Goal: Task Accomplishment & Management: Use online tool/utility

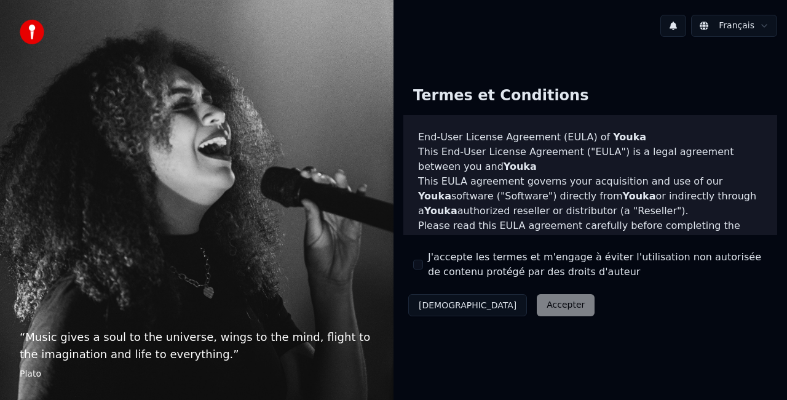
click at [499, 308] on div "Décliner Accepter" at bounding box center [501, 305] width 196 height 32
click at [497, 301] on div "Décliner Accepter" at bounding box center [501, 305] width 196 height 32
click at [484, 268] on label "J'accepte les termes et m'engage à éviter l'utilisation non autorisée de conten…" at bounding box center [597, 265] width 339 height 30
click at [423, 268] on button "J'accepte les termes et m'engage à éviter l'utilisation non autorisée de conten…" at bounding box center [418, 265] width 10 height 10
click at [510, 321] on div "Termes et Conditions End-User License Agreement (EULA) of Youka This End-User L…" at bounding box center [591, 198] width 394 height 265
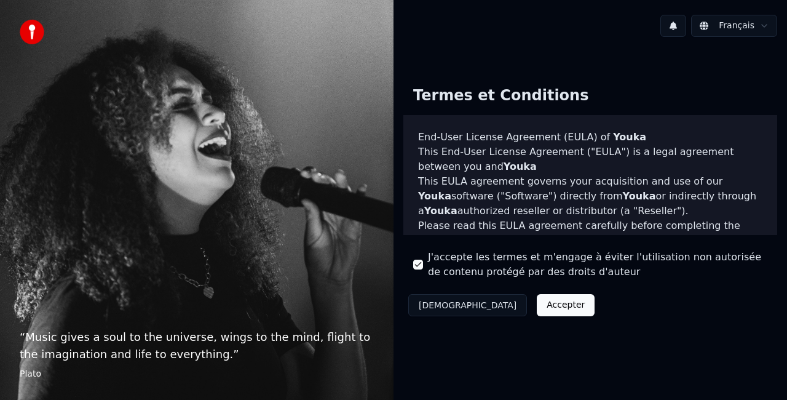
click at [537, 299] on button "Accepter" at bounding box center [566, 305] width 58 height 22
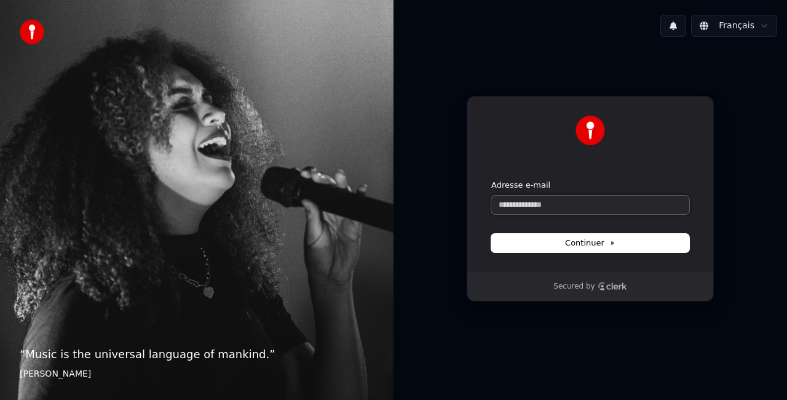
click at [537, 207] on input "Adresse e-mail" at bounding box center [590, 205] width 198 height 18
click at [547, 240] on button "Continuer" at bounding box center [590, 243] width 198 height 18
type input "**********"
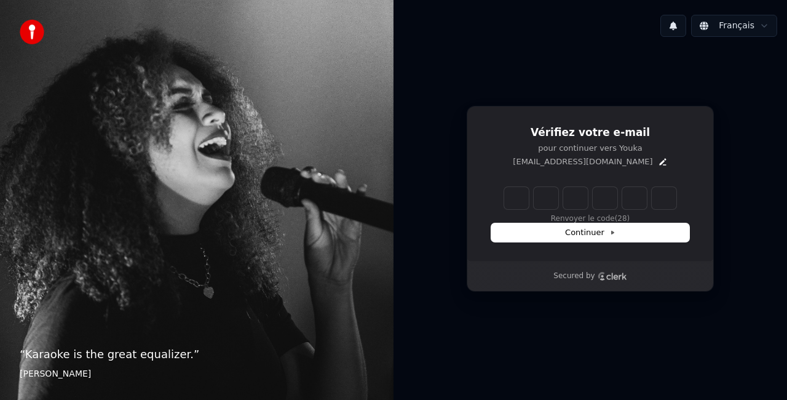
click at [526, 198] on input "Enter verification code" at bounding box center [590, 198] width 172 height 22
paste input "******"
type input "******"
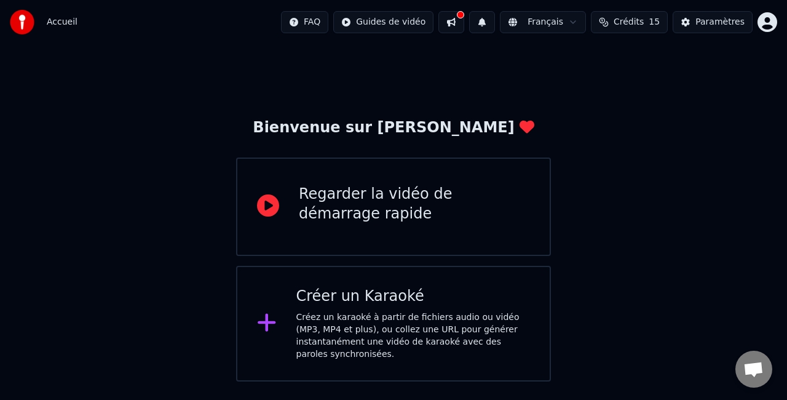
click at [376, 301] on div "Créer un Karaoké" at bounding box center [413, 297] width 234 height 20
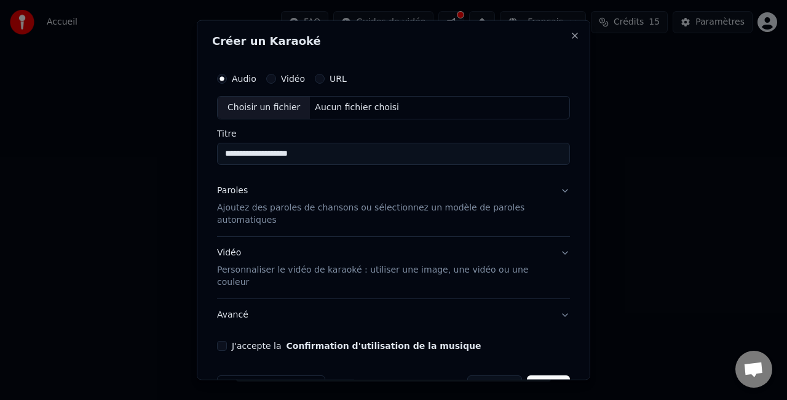
scroll to position [23, 0]
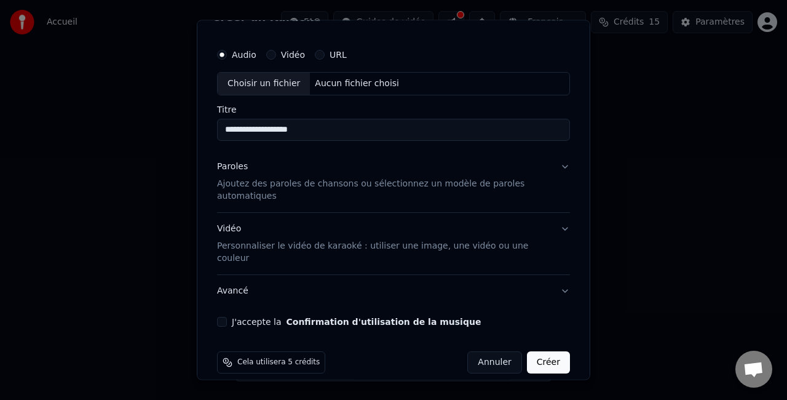
type input "**********"
click at [555, 162] on button "Paroles Ajoutez des paroles de chansons ou sélectionnez un modèle de paroles au…" at bounding box center [393, 181] width 353 height 61
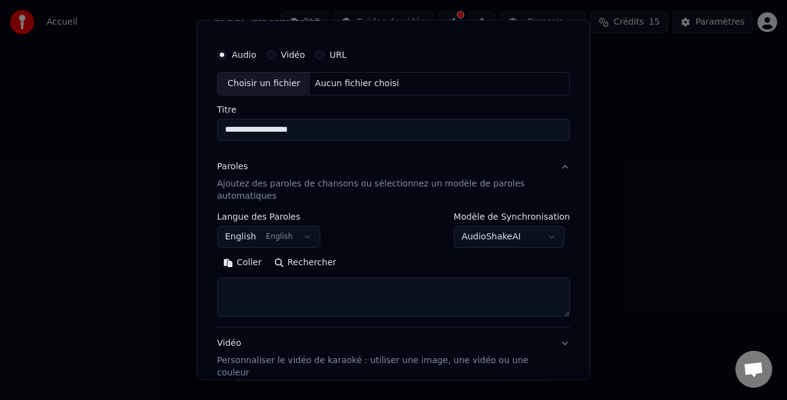
click at [267, 231] on button "English English" at bounding box center [268, 237] width 103 height 22
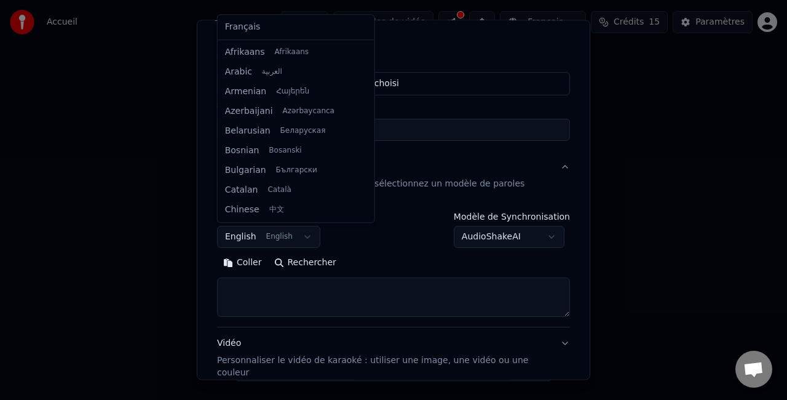
scroll to position [98, 0]
select select "**"
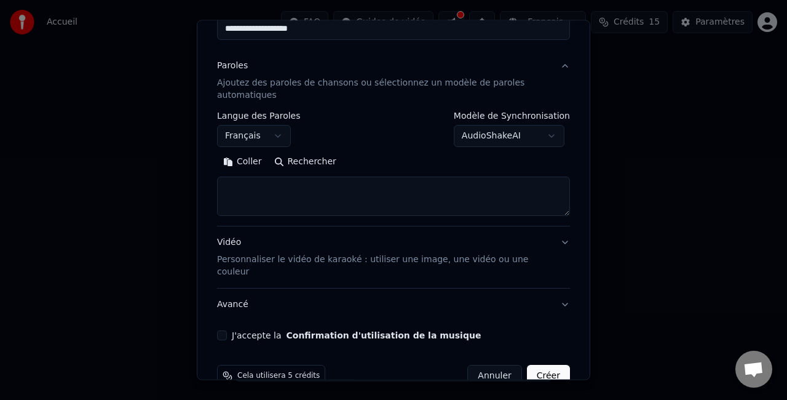
scroll to position [138, 0]
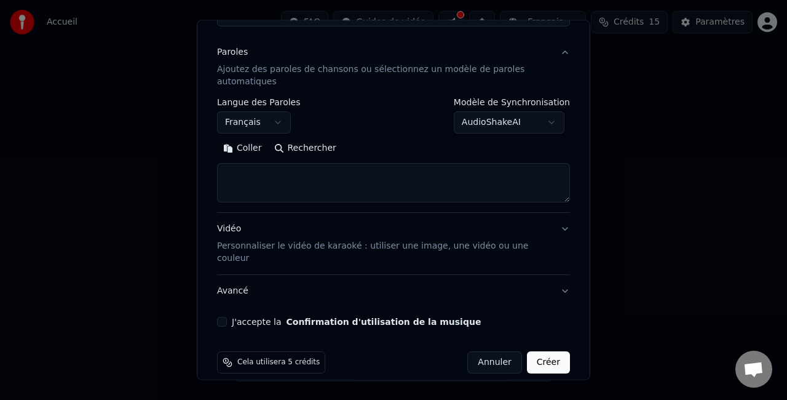
click at [504, 240] on p "Personnaliser le vidéo de karaoké : utiliser une image, une vidéo ou une couleur" at bounding box center [383, 252] width 333 height 25
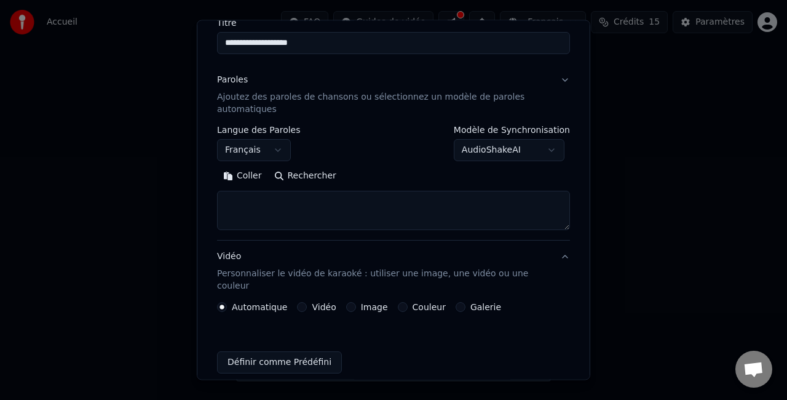
scroll to position [105, 0]
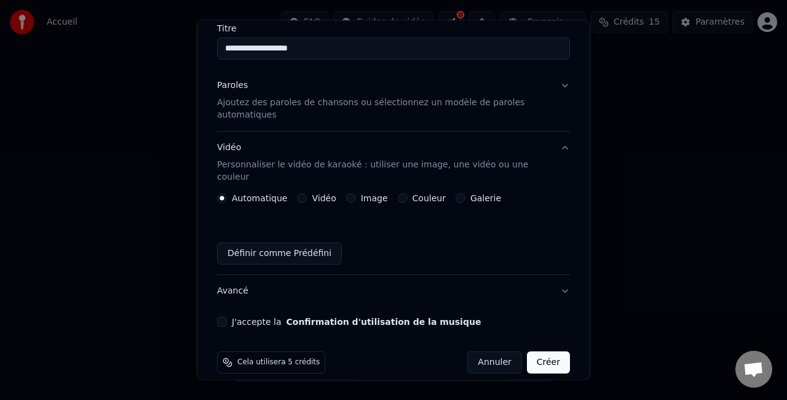
click at [415, 194] on label "Couleur" at bounding box center [429, 198] width 33 height 9
click at [408, 193] on button "Couleur" at bounding box center [403, 198] width 10 height 10
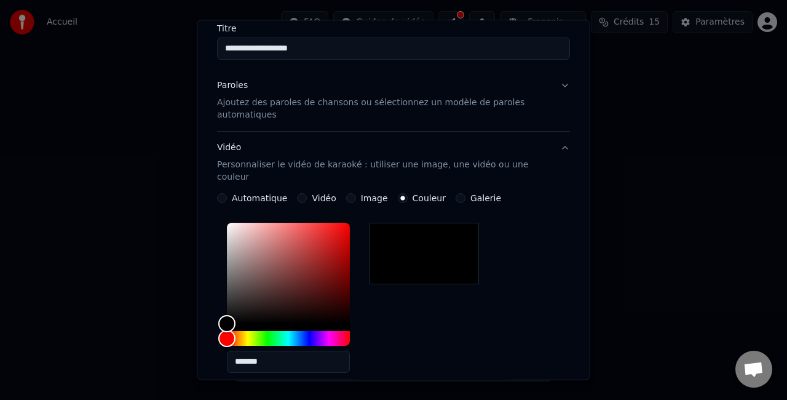
click at [415, 194] on label "Couleur" at bounding box center [429, 198] width 33 height 9
click at [408, 193] on button "Couleur" at bounding box center [403, 198] width 10 height 10
click at [238, 194] on label "Automatique" at bounding box center [259, 198] width 55 height 9
click at [227, 193] on button "Automatique" at bounding box center [222, 198] width 10 height 10
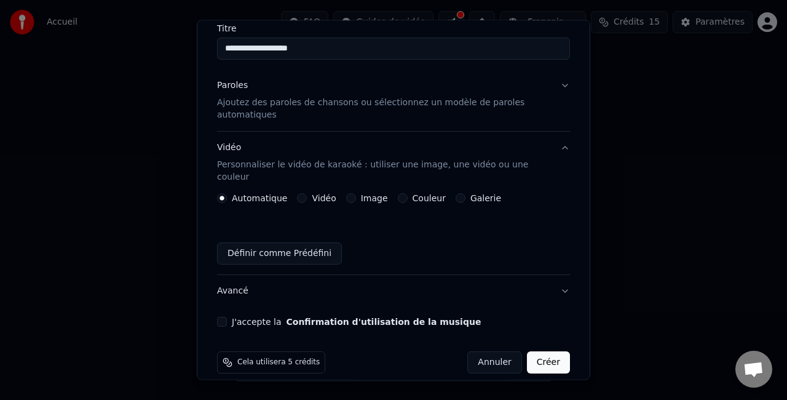
click at [542, 351] on button "Créer" at bounding box center [548, 362] width 43 height 22
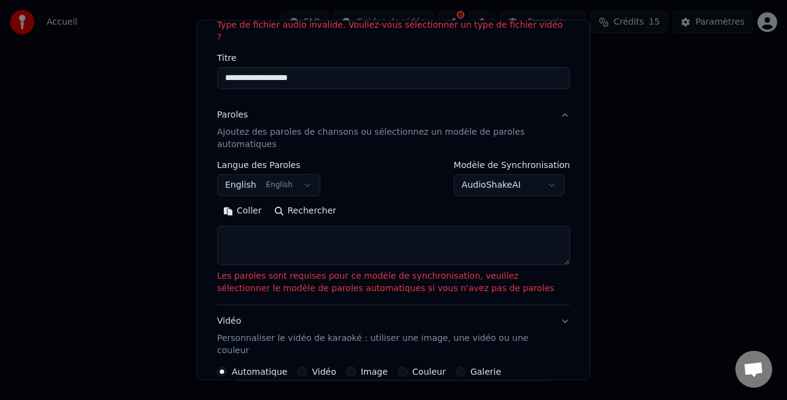
scroll to position [122, 0]
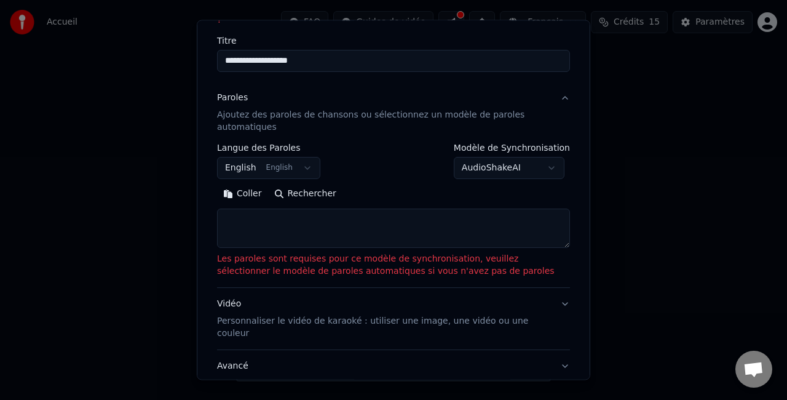
click at [296, 208] on textarea at bounding box center [393, 227] width 353 height 39
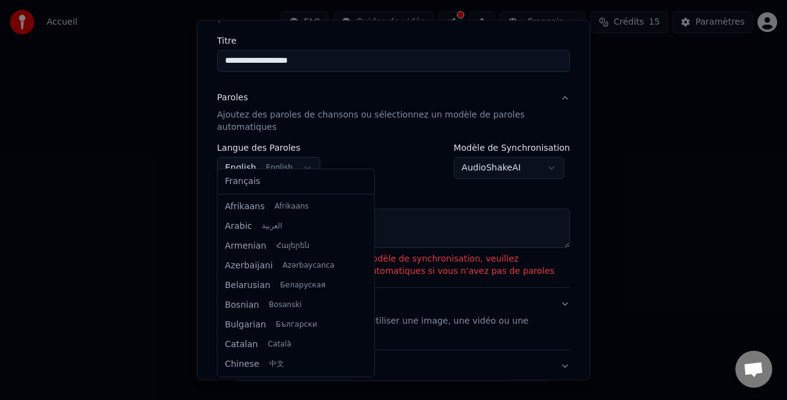
click at [284, 157] on body "**********" at bounding box center [393, 190] width 787 height 381
select select "**"
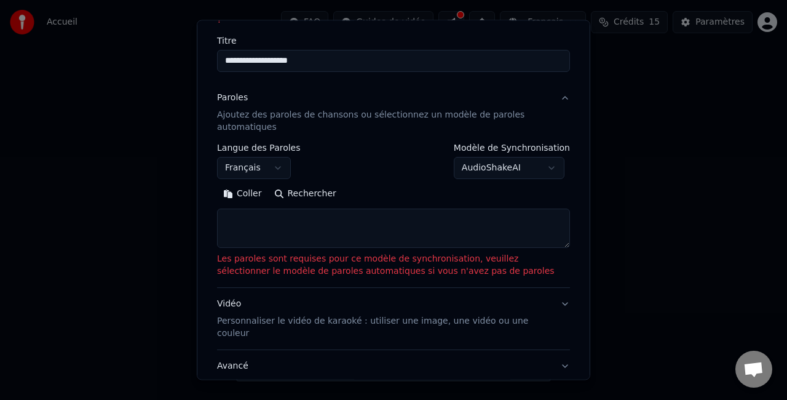
scroll to position [86, 0]
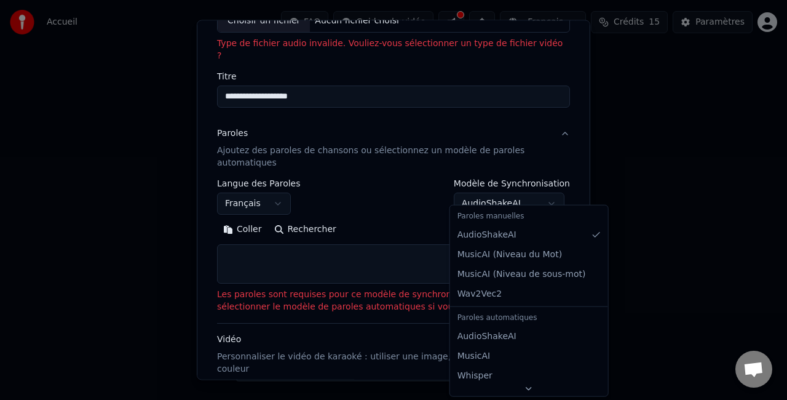
click at [492, 190] on body "**********" at bounding box center [393, 190] width 787 height 381
select select "**********"
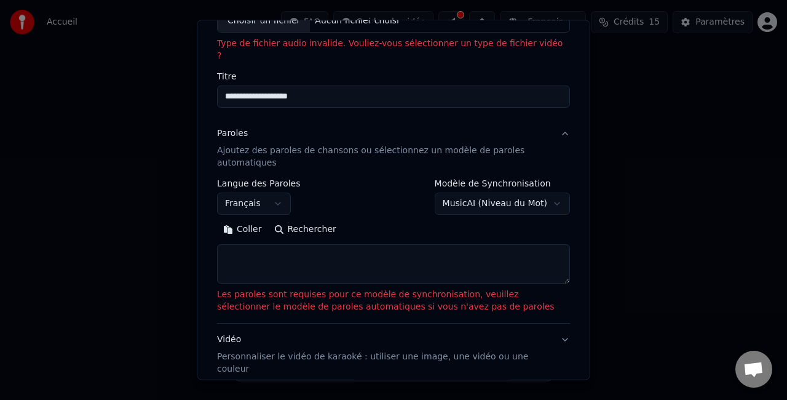
click at [421, 253] on textarea at bounding box center [393, 263] width 353 height 39
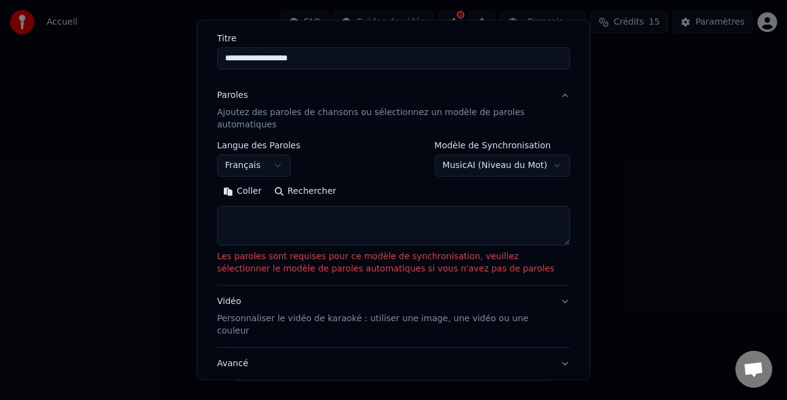
scroll to position [202, 0]
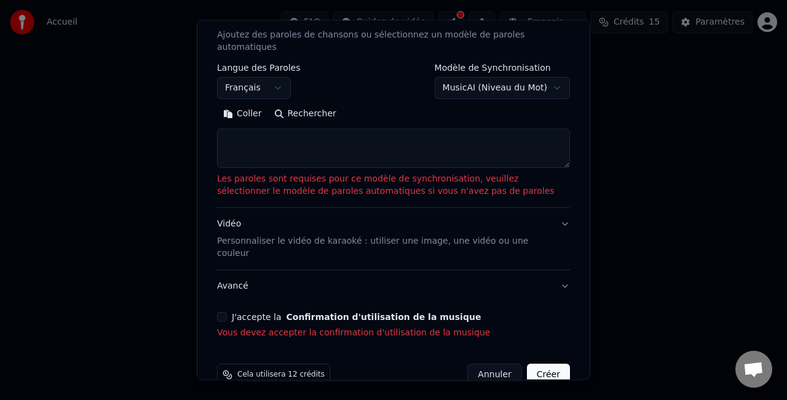
click at [545, 363] on button "Créer" at bounding box center [548, 374] width 43 height 22
select select "**"
click at [228, 312] on div "J'accepte la Confirmation d'utilisation de la musique" at bounding box center [393, 317] width 353 height 10
click at [214, 287] on div "**********" at bounding box center [393, 102] width 363 height 485
click at [221, 312] on button "J'accepte la Confirmation d'utilisation de la musique" at bounding box center [222, 317] width 10 height 10
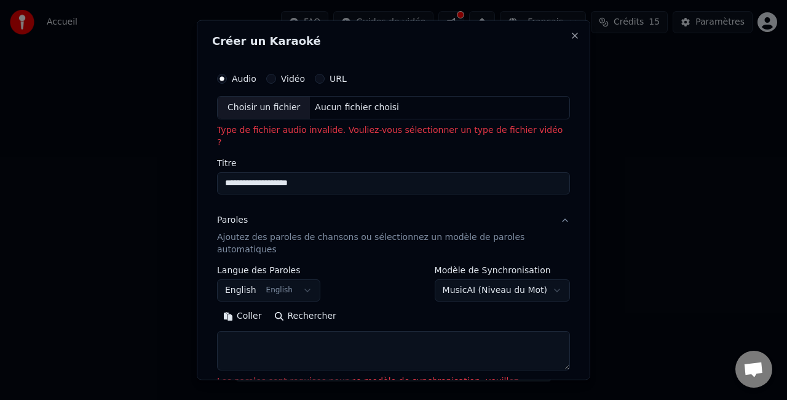
scroll to position [0, 0]
click at [273, 108] on div "Choisir un fichier" at bounding box center [264, 108] width 92 height 22
type input "**********"
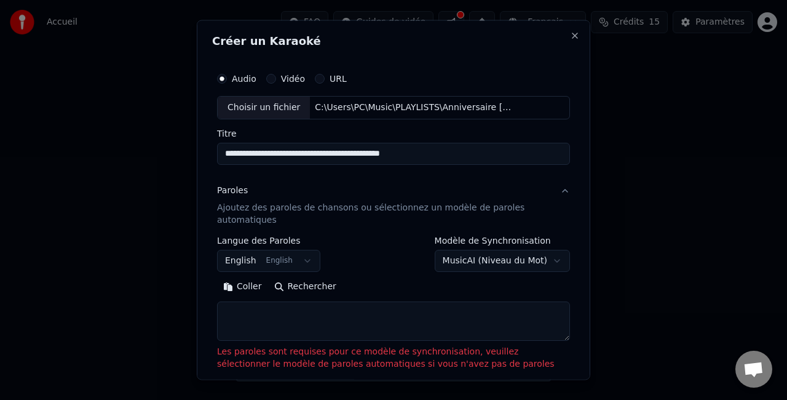
click at [263, 108] on div "Choisir un fichier" at bounding box center [264, 108] width 92 height 22
click at [312, 213] on p "Ajoutez des paroles de chansons ou sélectionnez un modèle de paroles automatiqu…" at bounding box center [383, 213] width 333 height 25
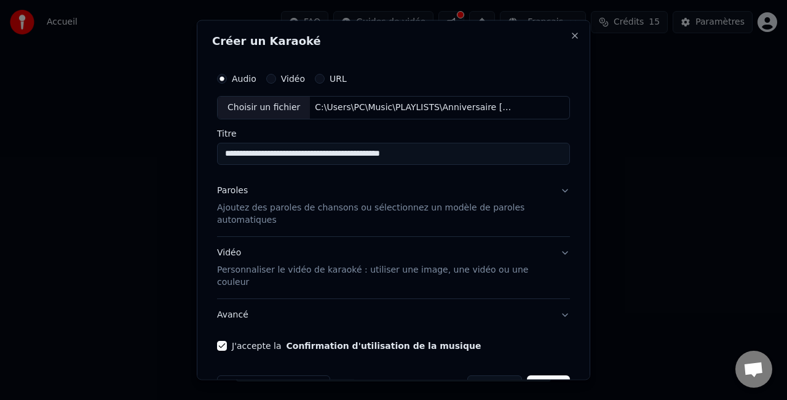
click at [311, 212] on p "Ajoutez des paroles de chansons ou sélectionnez un modèle de paroles automatiqu…" at bounding box center [383, 213] width 333 height 25
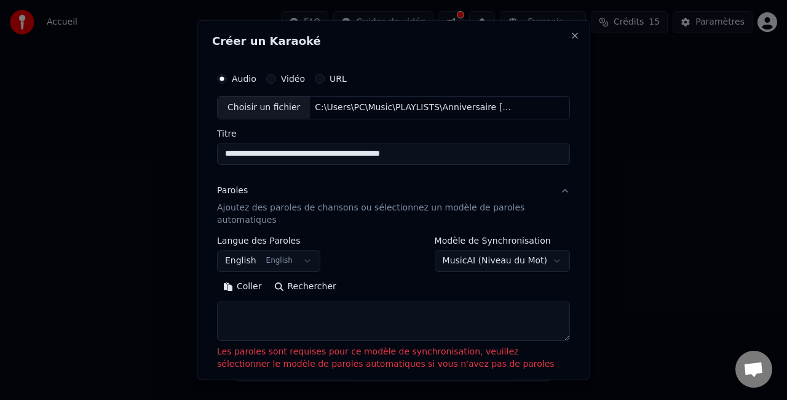
click at [273, 258] on body "**********" at bounding box center [393, 190] width 787 height 381
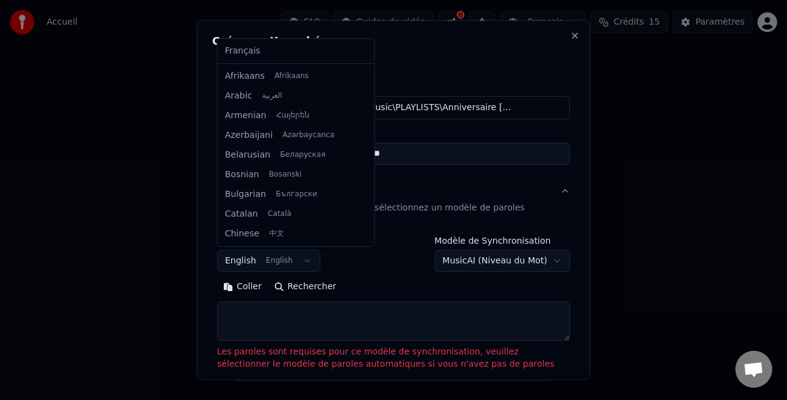
scroll to position [98, 0]
select select "**"
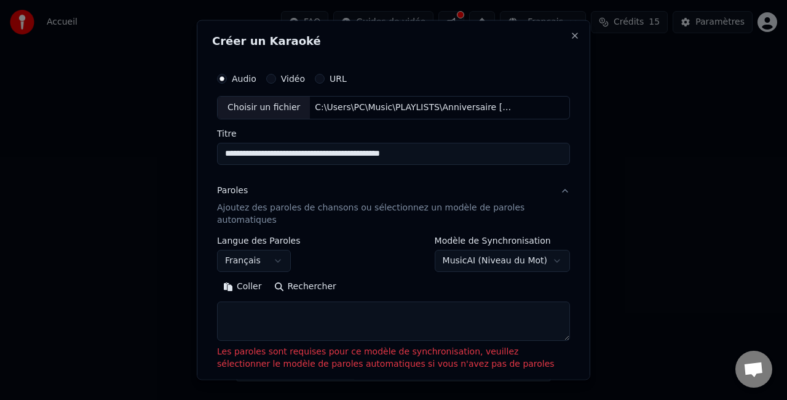
click at [285, 284] on button "Rechercher" at bounding box center [305, 286] width 74 height 20
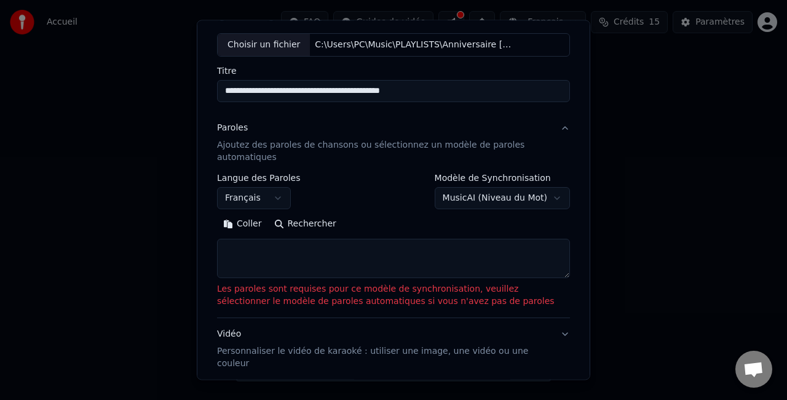
scroll to position [63, 0]
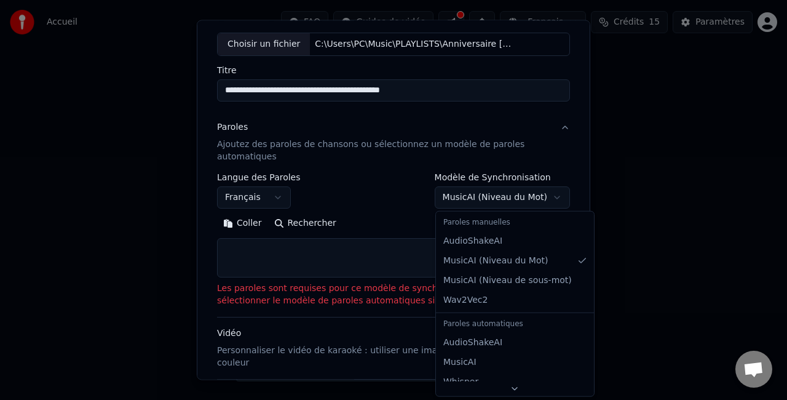
click at [475, 199] on body "**********" at bounding box center [393, 190] width 787 height 381
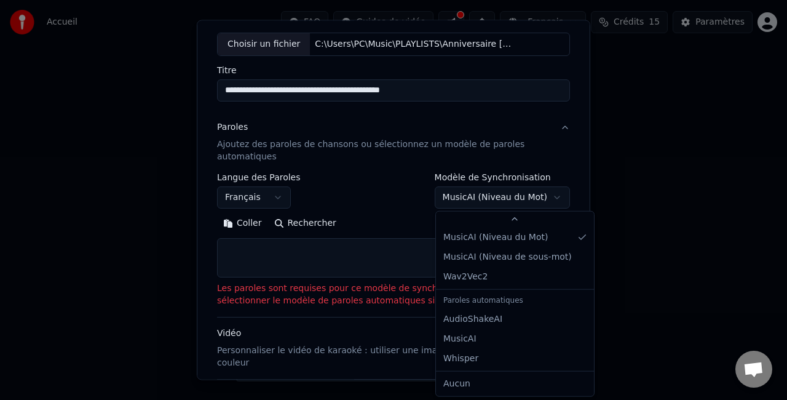
scroll to position [38, 0]
select select "**********"
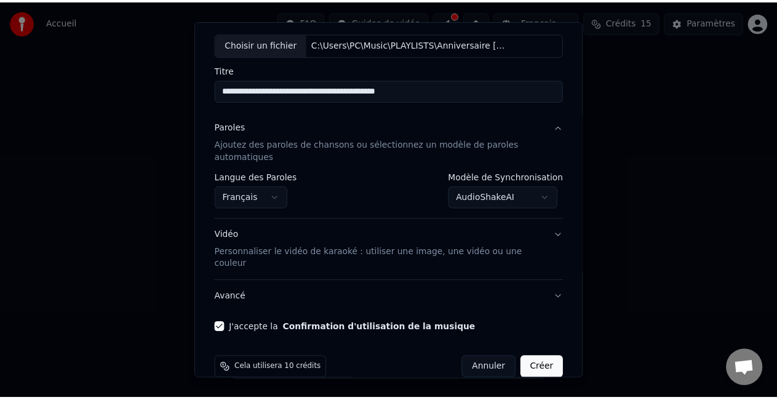
scroll to position [69, 0]
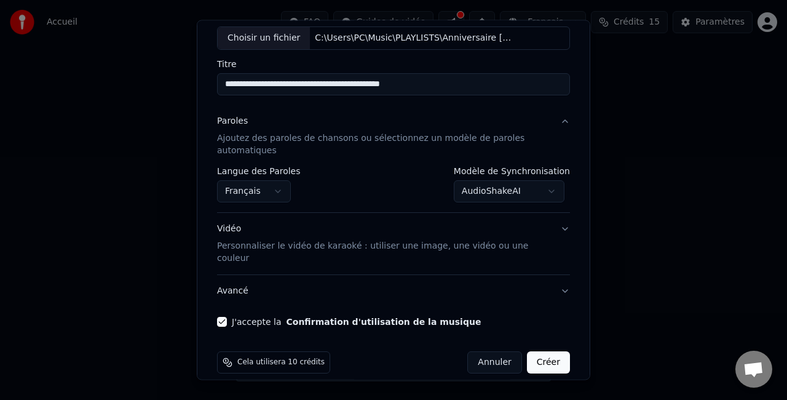
click at [533, 351] on button "Créer" at bounding box center [548, 362] width 43 height 22
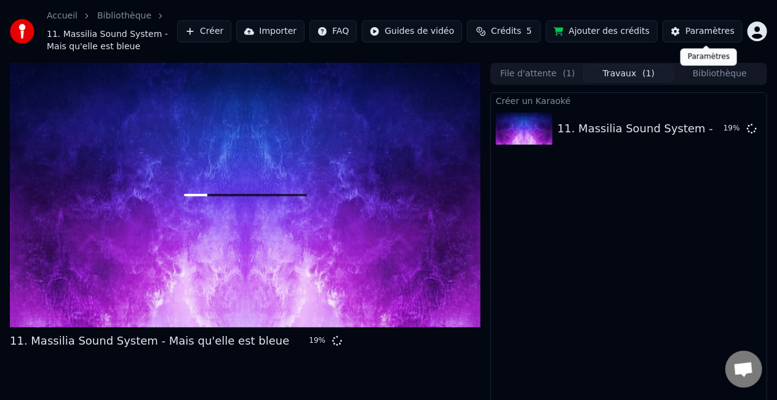
click at [728, 76] on button "Bibliothèque" at bounding box center [719, 74] width 91 height 18
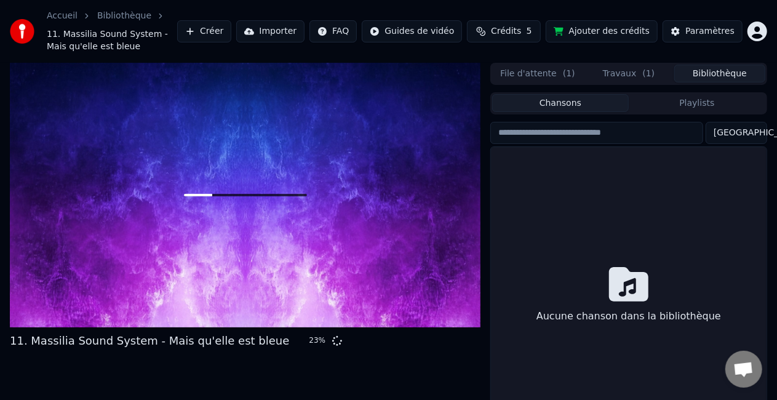
click at [291, 33] on button "Importer" at bounding box center [270, 31] width 68 height 22
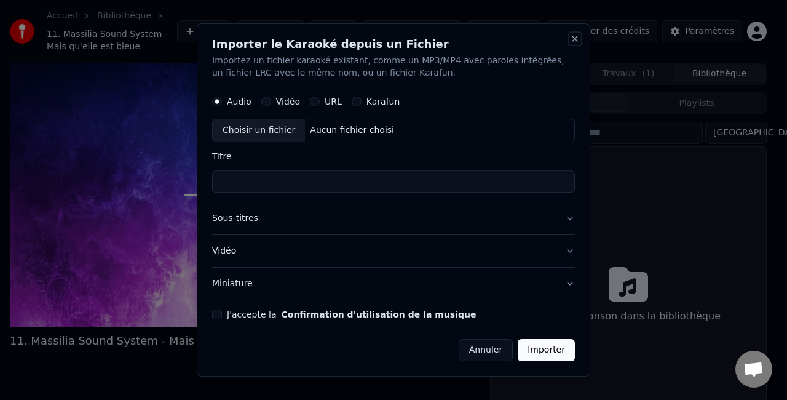
click at [576, 40] on button "Close" at bounding box center [575, 39] width 10 height 10
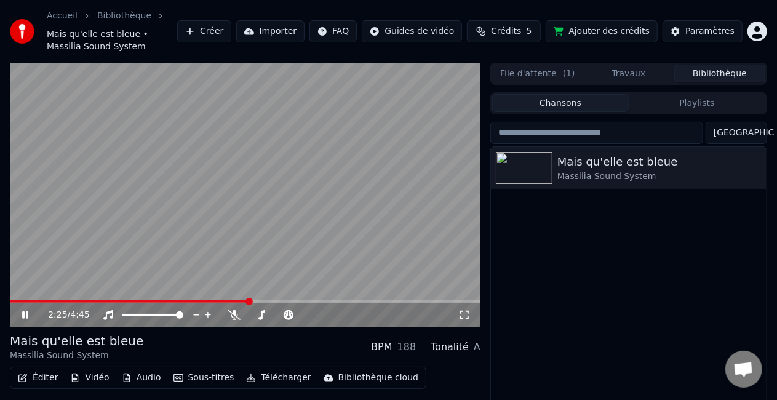
click at [91, 299] on video at bounding box center [245, 195] width 470 height 264
click at [75, 300] on span at bounding box center [43, 301] width 66 height 2
click at [25, 317] on icon at bounding box center [25, 315] width 7 height 9
click at [173, 315] on span at bounding box center [152, 315] width 61 height 2
click at [161, 316] on span at bounding box center [147, 315] width 51 height 2
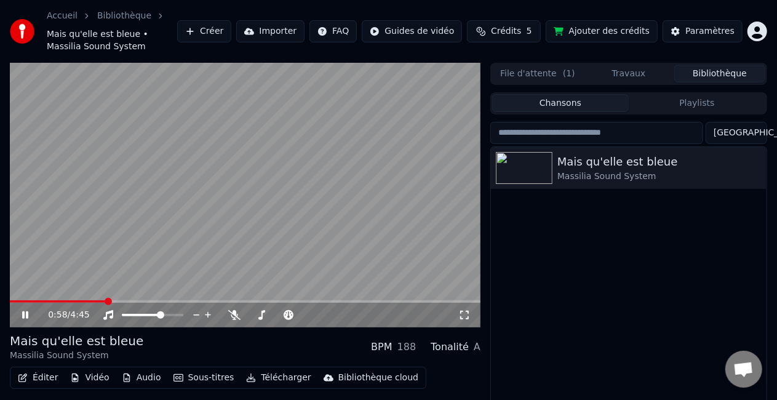
click at [680, 241] on div "Mais qu'elle est bleue Massilia Sound System" at bounding box center [628, 296] width 275 height 299
click at [252, 241] on video at bounding box center [245, 195] width 470 height 264
click at [248, 176] on video at bounding box center [245, 195] width 470 height 264
click at [215, 179] on video at bounding box center [245, 195] width 470 height 264
click at [539, 71] on button "File d'attente ( 1 )" at bounding box center [537, 74] width 91 height 18
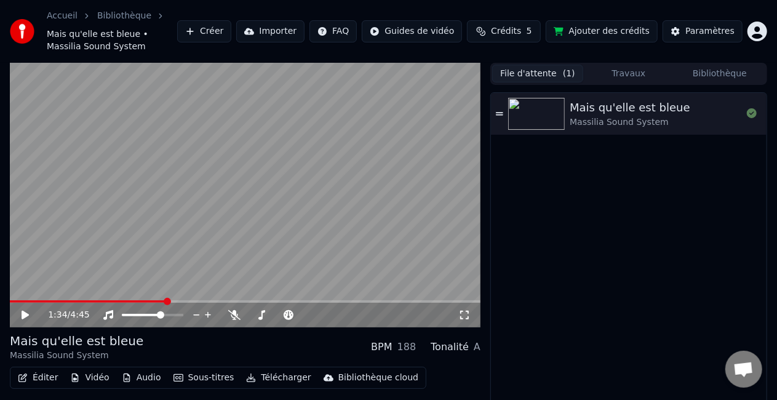
click at [611, 73] on button "Travaux" at bounding box center [628, 74] width 91 height 18
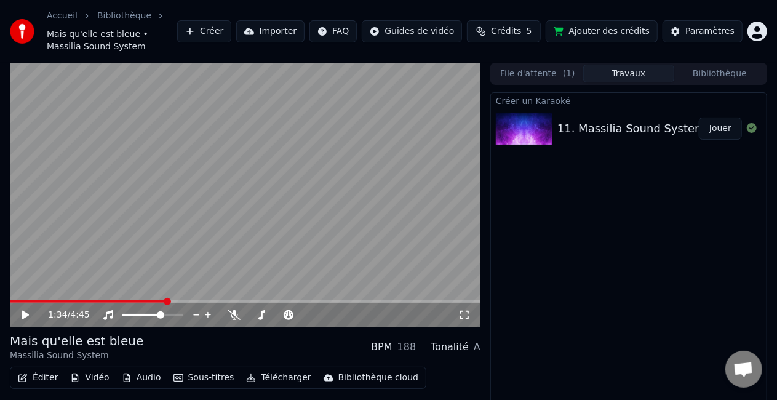
click at [713, 68] on button "Bibliothèque" at bounding box center [719, 74] width 91 height 18
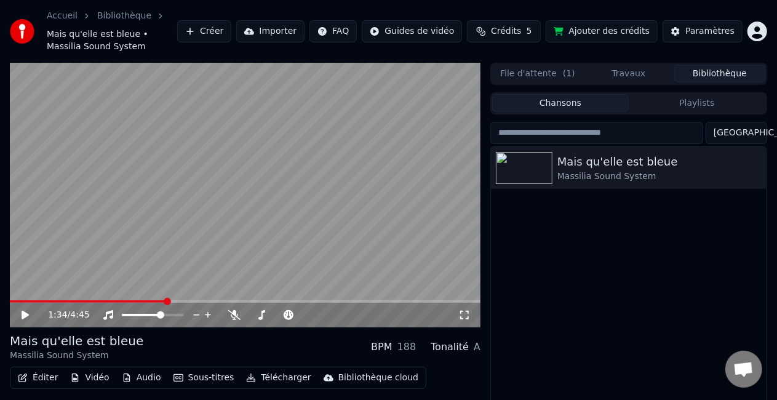
click at [659, 71] on button "Travaux" at bounding box center [628, 74] width 91 height 18
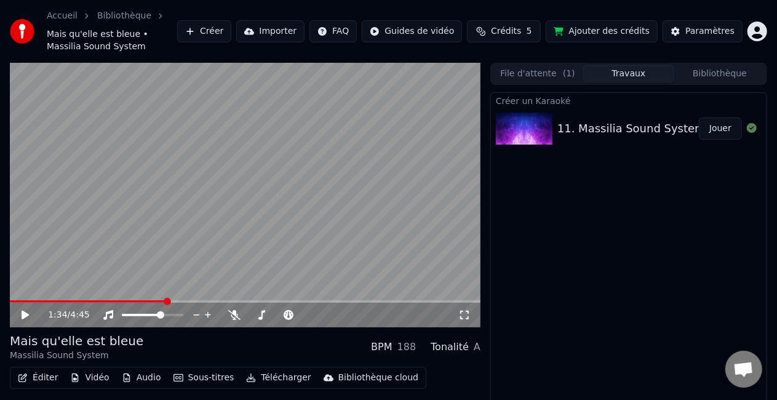
click at [525, 103] on div "Créer un Karaoké" at bounding box center [628, 100] width 275 height 15
click at [573, 250] on div "Créer un Karaoké 11. Massilia Sound System - Mais qu'elle est bleue Jouer" at bounding box center [628, 262] width 277 height 340
click at [52, 19] on link "Accueil" at bounding box center [62, 16] width 31 height 12
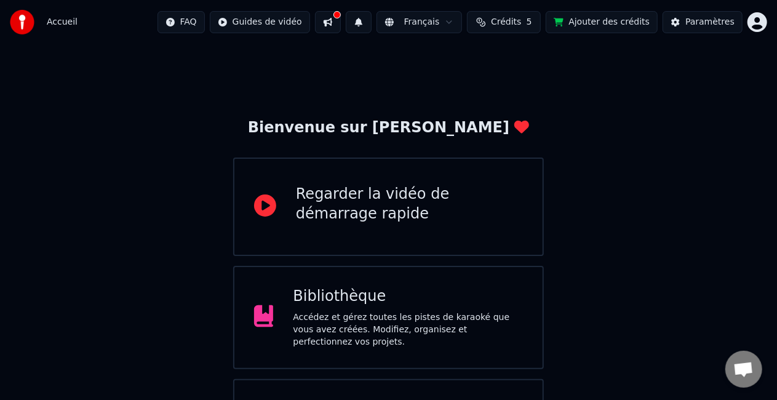
scroll to position [77, 0]
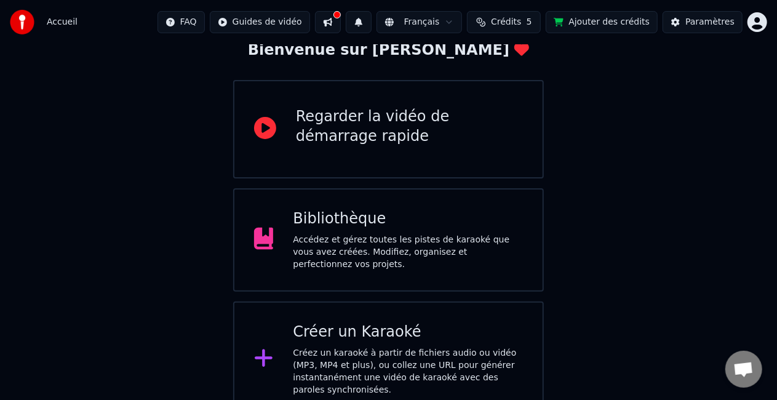
click at [362, 229] on div "Bibliothèque" at bounding box center [408, 219] width 230 height 20
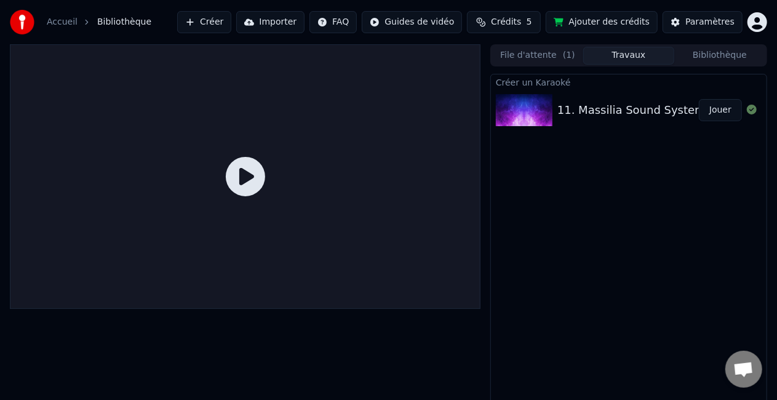
click at [54, 25] on link "Accueil" at bounding box center [62, 22] width 31 height 12
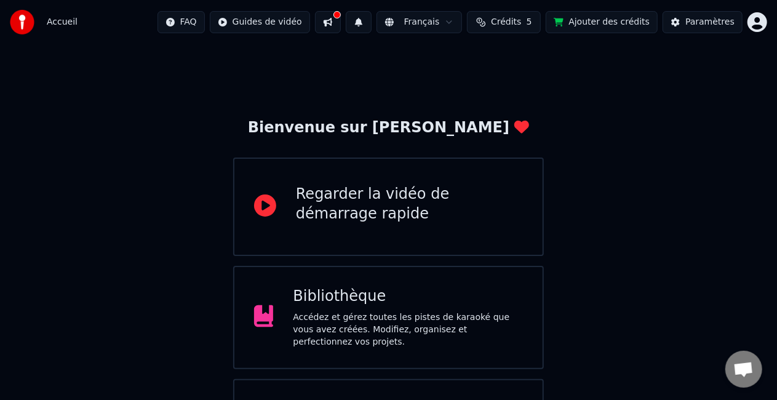
click at [341, 24] on button at bounding box center [328, 22] width 26 height 22
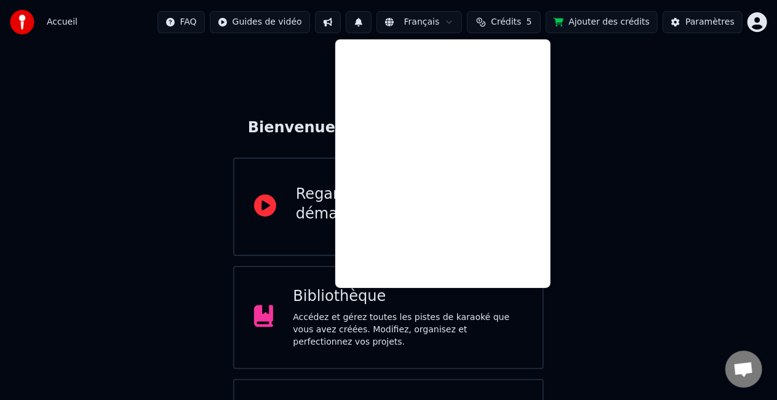
click at [159, 123] on div "Bienvenue sur Youka Regarder la vidéo de démarrage rapide Bibliothèque Accédez …" at bounding box center [388, 269] width 777 height 450
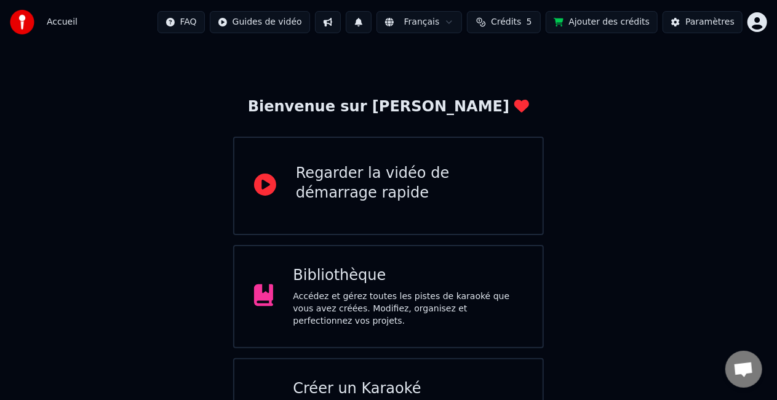
scroll to position [77, 0]
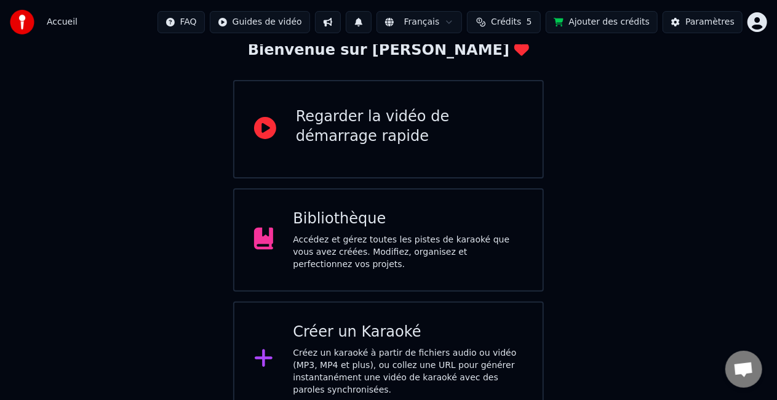
click at [355, 253] on div "Accédez et gérez toutes les pistes de karaoké que vous avez créées. Modifiez, o…" at bounding box center [408, 252] width 230 height 37
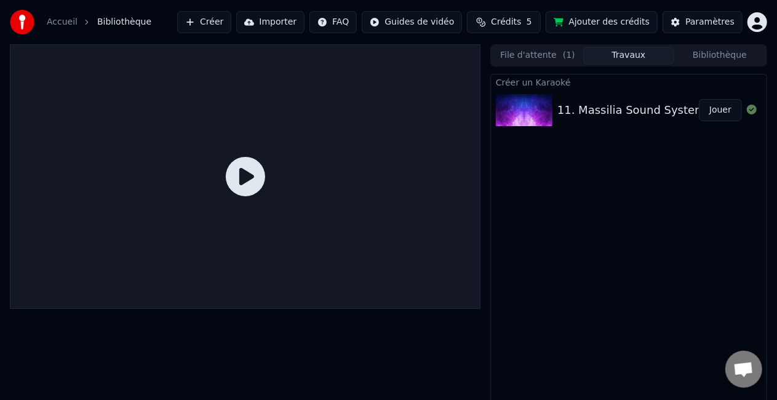
click at [707, 66] on div "File d'attente ( 1 ) Travaux Bibliothèque Créer un Karaoké 11. Massilia Sound S…" at bounding box center [628, 229] width 277 height 370
click at [705, 59] on button "Bibliothèque" at bounding box center [719, 56] width 91 height 18
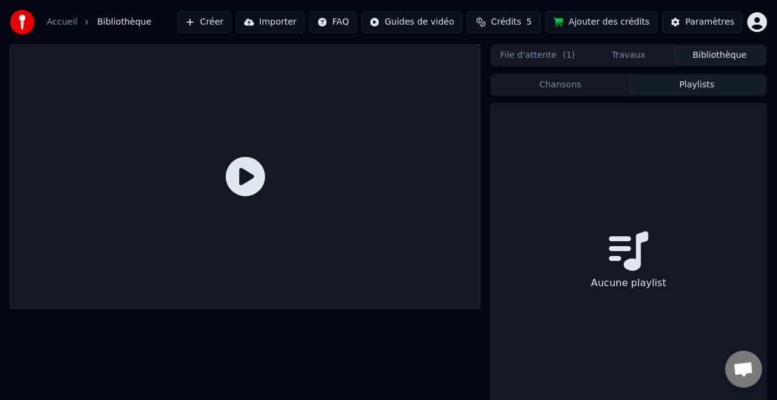
click at [676, 87] on button "Playlists" at bounding box center [696, 85] width 137 height 18
click at [577, 244] on div "Aucune playlist" at bounding box center [628, 263] width 275 height 319
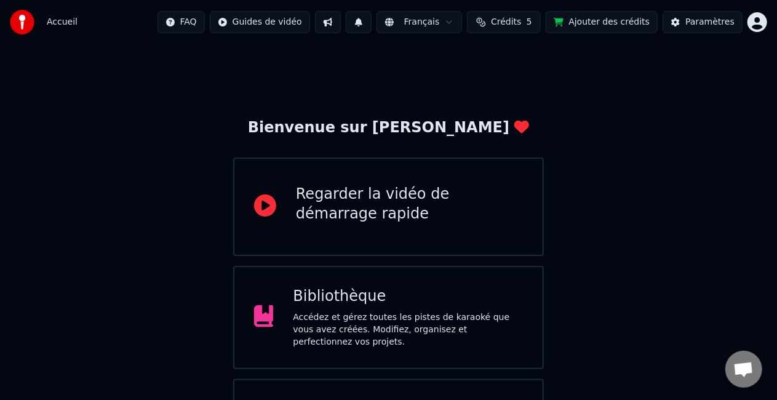
scroll to position [77, 0]
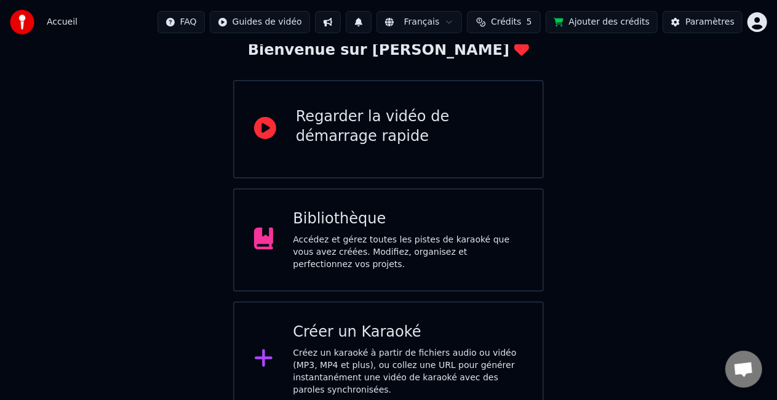
click at [395, 323] on div "Créer un Karaoké" at bounding box center [408, 332] width 230 height 20
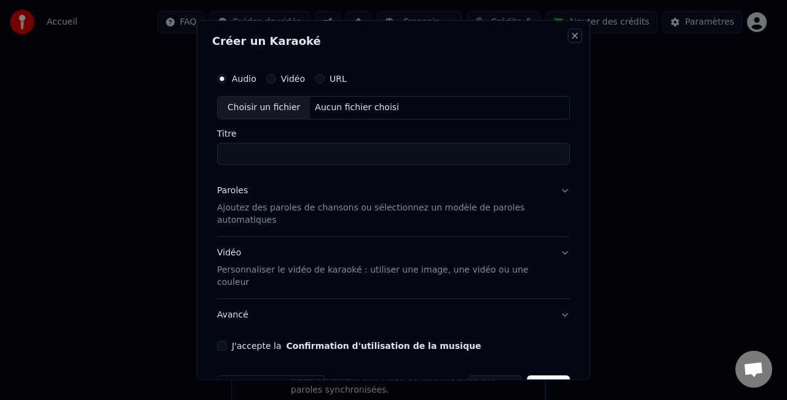
click at [570, 37] on button "Close" at bounding box center [575, 36] width 10 height 10
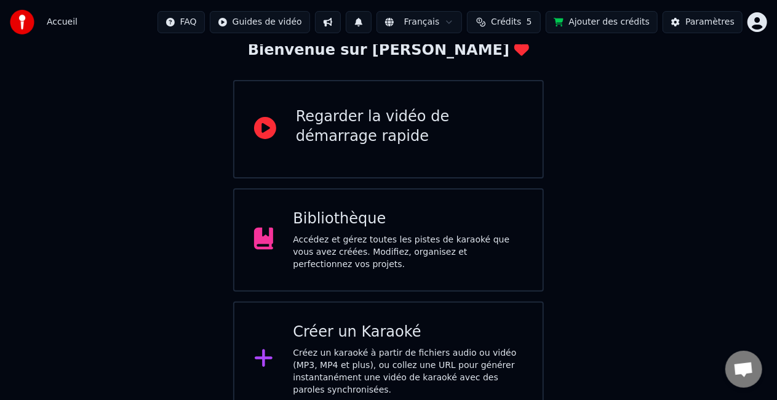
click at [402, 246] on div "Accédez et gérez toutes les pistes de karaoké que vous avez créées. Modifiez, o…" at bounding box center [408, 252] width 230 height 37
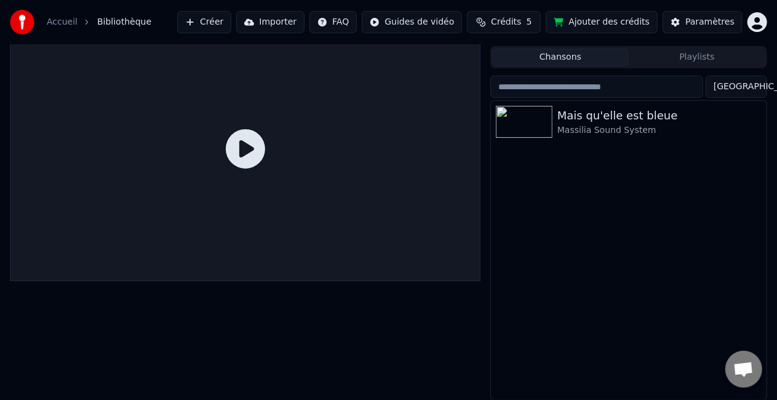
click at [579, 252] on div "Mais qu'elle est bleue Massilia Sound System" at bounding box center [628, 250] width 275 height 299
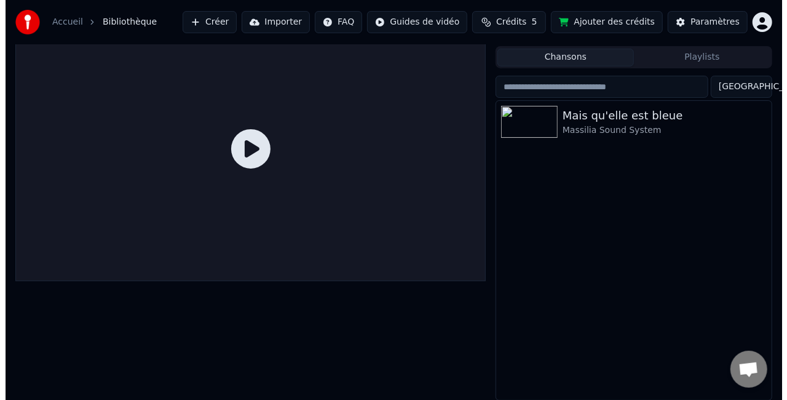
scroll to position [0, 0]
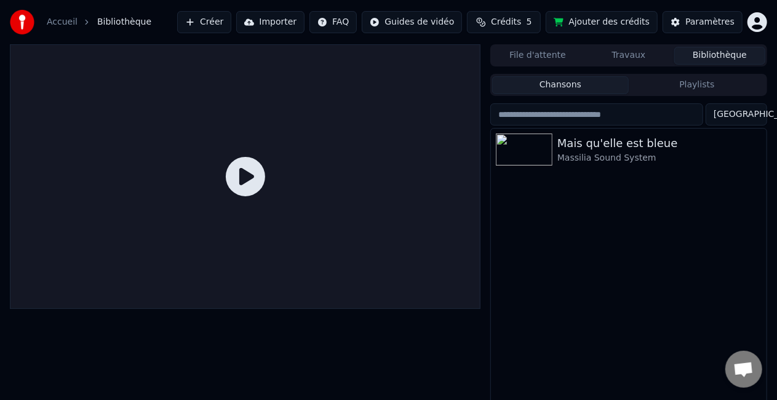
click at [281, 17] on button "Importer" at bounding box center [270, 22] width 68 height 22
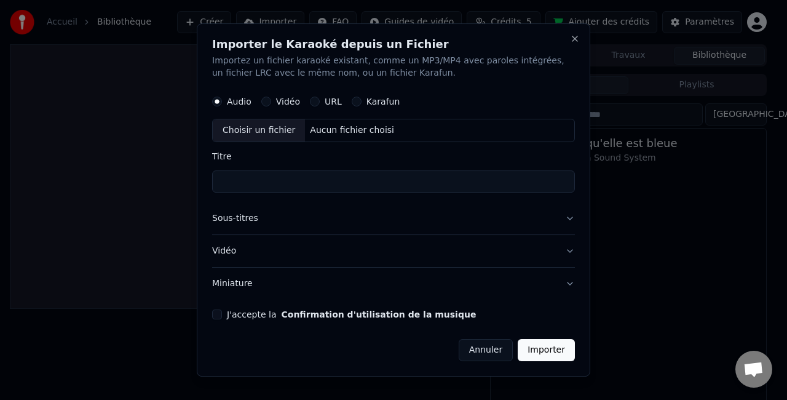
click at [235, 311] on label "J'accepte la Confirmation d'utilisation de la musique" at bounding box center [351, 314] width 249 height 9
click at [222, 311] on button "J'accepte la Confirmation d'utilisation de la musique" at bounding box center [217, 314] width 10 height 10
click at [277, 130] on div "Choisir un fichier" at bounding box center [259, 130] width 92 height 22
type input "**********"
click at [364, 210] on button "Sous-titres" at bounding box center [393, 218] width 363 height 32
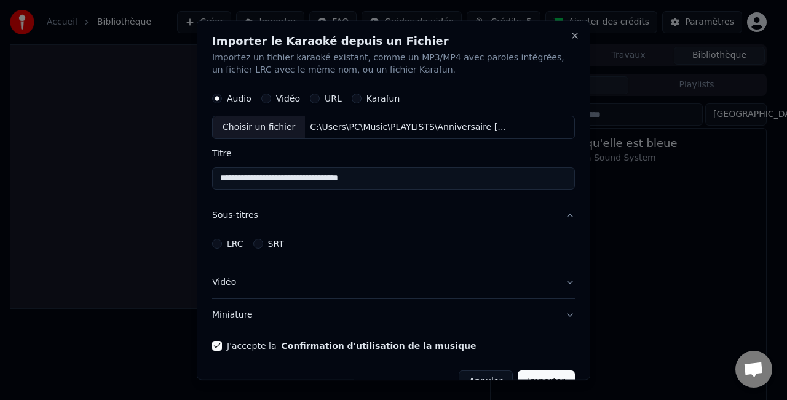
click at [364, 210] on button "Sous-titres" at bounding box center [393, 215] width 363 height 32
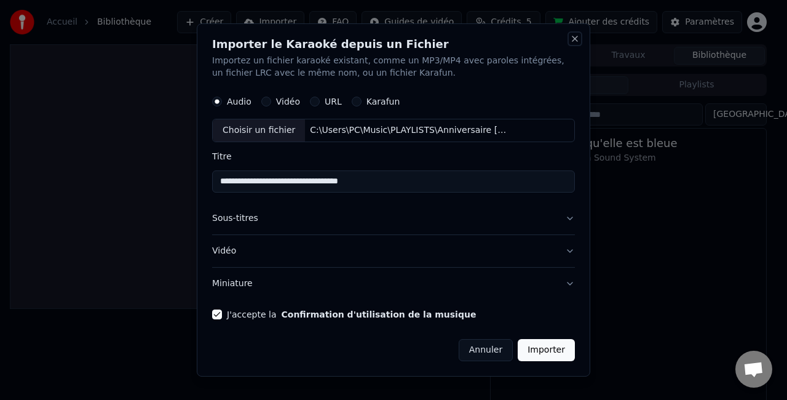
click at [576, 37] on button "Close" at bounding box center [575, 39] width 10 height 10
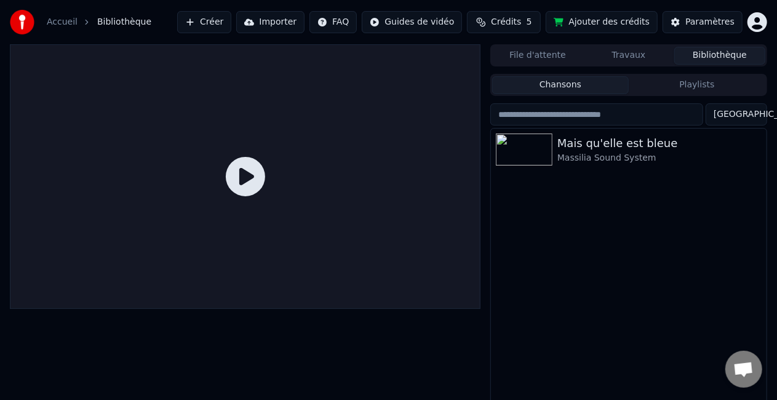
click at [231, 24] on button "Créer" at bounding box center [204, 22] width 54 height 22
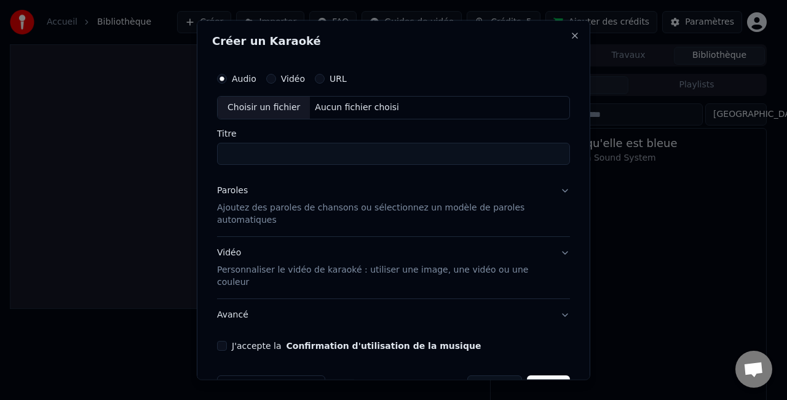
click at [274, 109] on div "Choisir un fichier" at bounding box center [264, 108] width 92 height 22
type input "**********"
click at [285, 213] on p "Ajoutez des paroles de chansons ou sélectionnez un modèle de paroles automatiqu…" at bounding box center [383, 213] width 333 height 25
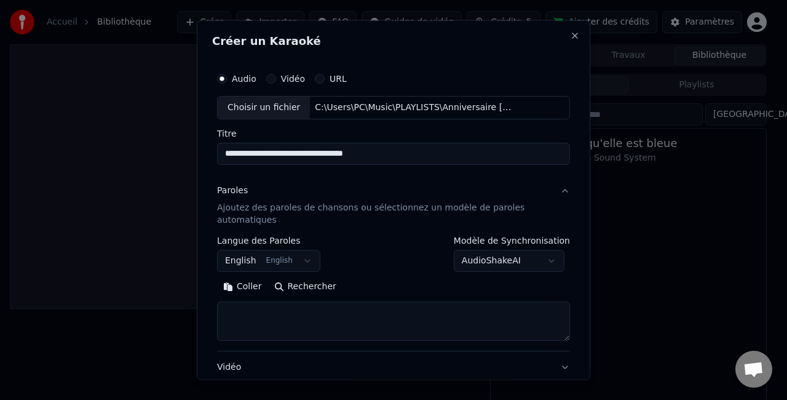
click at [272, 260] on button "English English" at bounding box center [268, 260] width 103 height 22
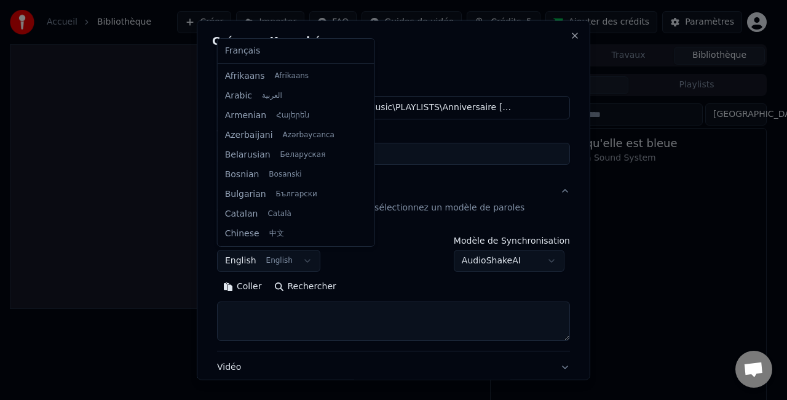
scroll to position [98, 0]
select select "**"
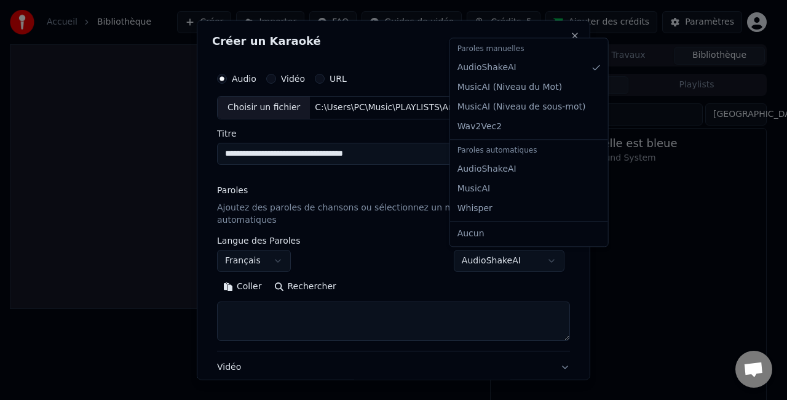
click at [494, 253] on body "**********" at bounding box center [388, 200] width 777 height 400
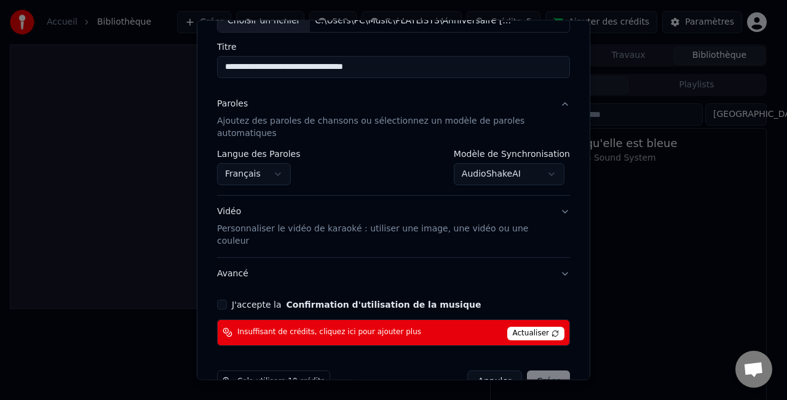
scroll to position [105, 0]
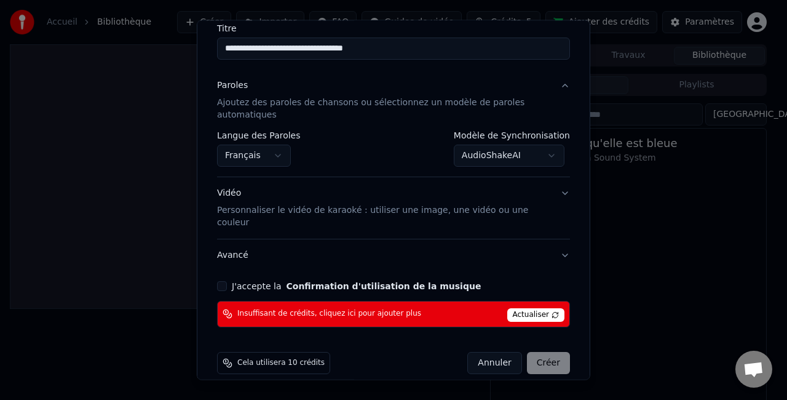
click at [222, 281] on button "J'accepte la Confirmation d'utilisation de la musique" at bounding box center [222, 286] width 10 height 10
click at [514, 308] on span "Actualiser" at bounding box center [536, 315] width 58 height 14
click at [355, 309] on span "Insuffisant de crédits, cliquez ici pour ajouter plus" at bounding box center [329, 314] width 184 height 10
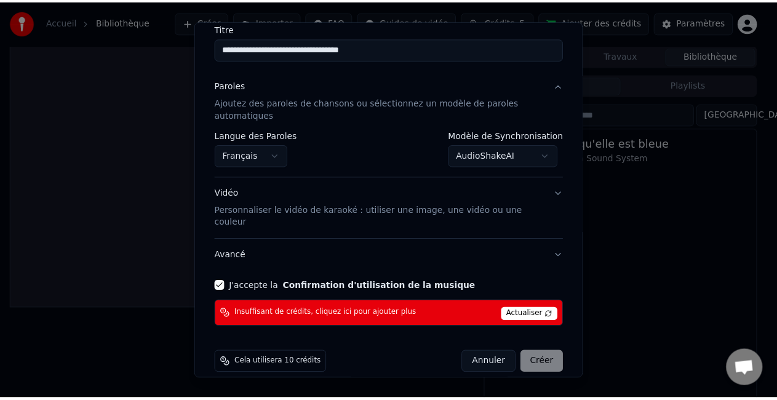
scroll to position [0, 0]
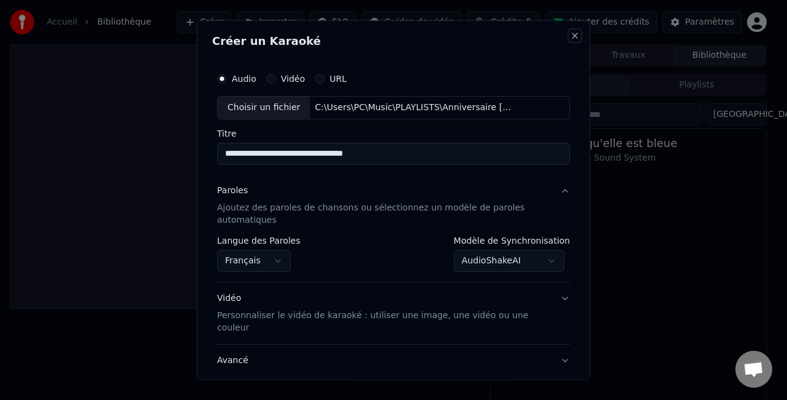
click at [570, 32] on button "Close" at bounding box center [575, 36] width 10 height 10
select select "**********"
select select
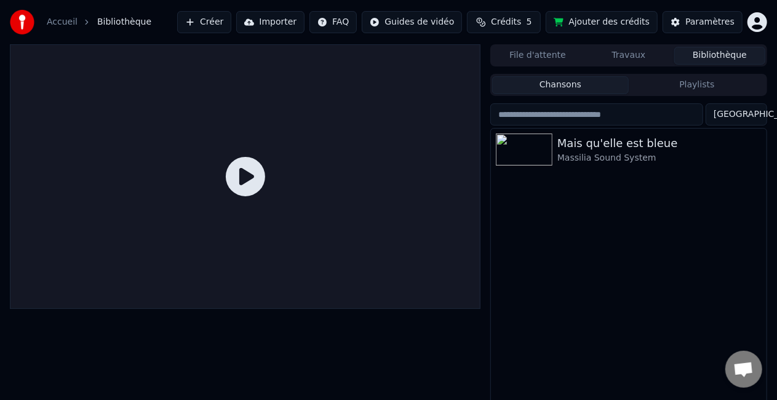
click at [521, 22] on span "Crédits" at bounding box center [506, 22] width 30 height 12
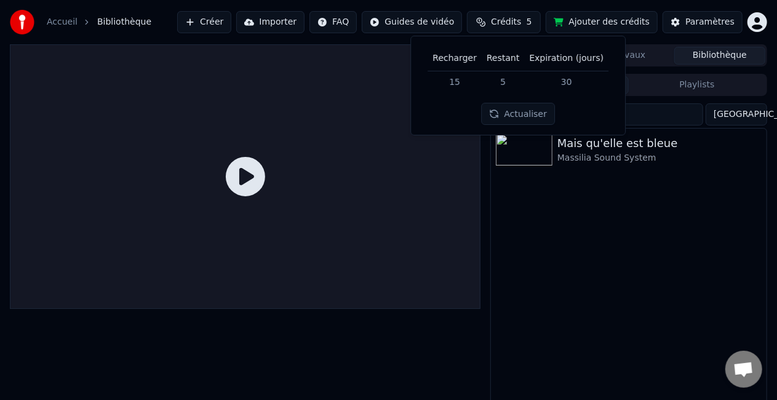
click at [519, 107] on button "Actualiser" at bounding box center [518, 114] width 73 height 22
click at [534, 228] on div "Mais qu'elle est bleue Massilia Sound System" at bounding box center [628, 278] width 275 height 299
